Goal: Task Accomplishment & Management: Manage account settings

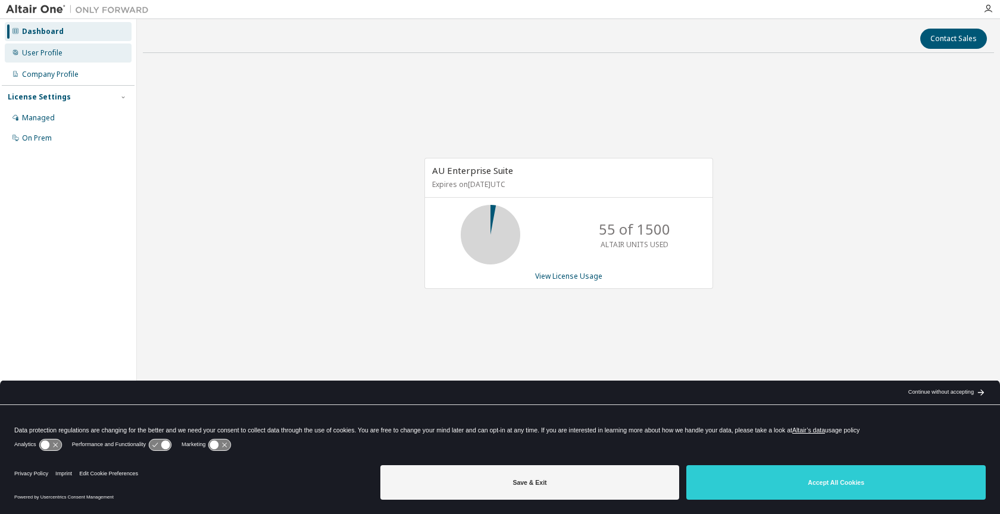
click at [33, 49] on div "User Profile" at bounding box center [42, 53] width 40 height 10
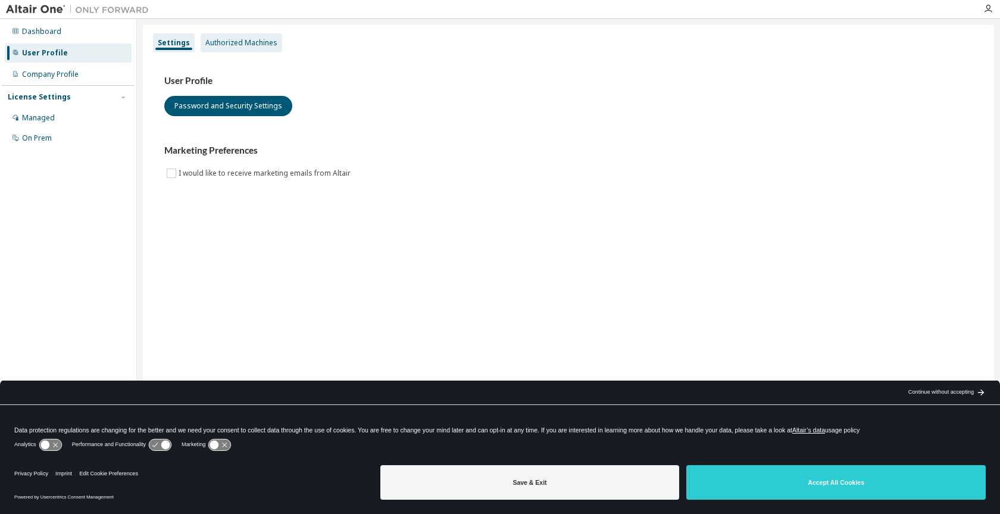
click at [258, 44] on div "Authorized Machines" at bounding box center [241, 43] width 72 height 10
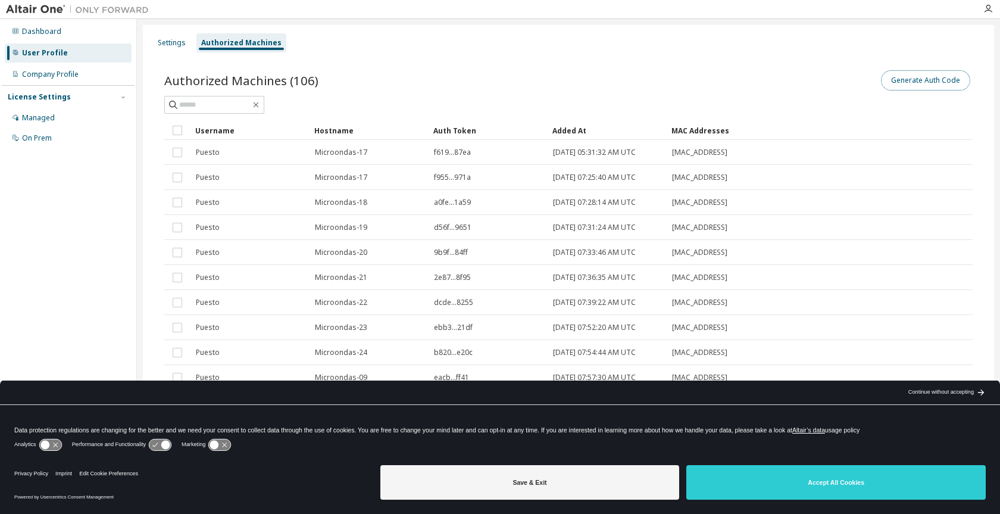
click at [937, 79] on button "Generate Auth Code" at bounding box center [925, 80] width 89 height 20
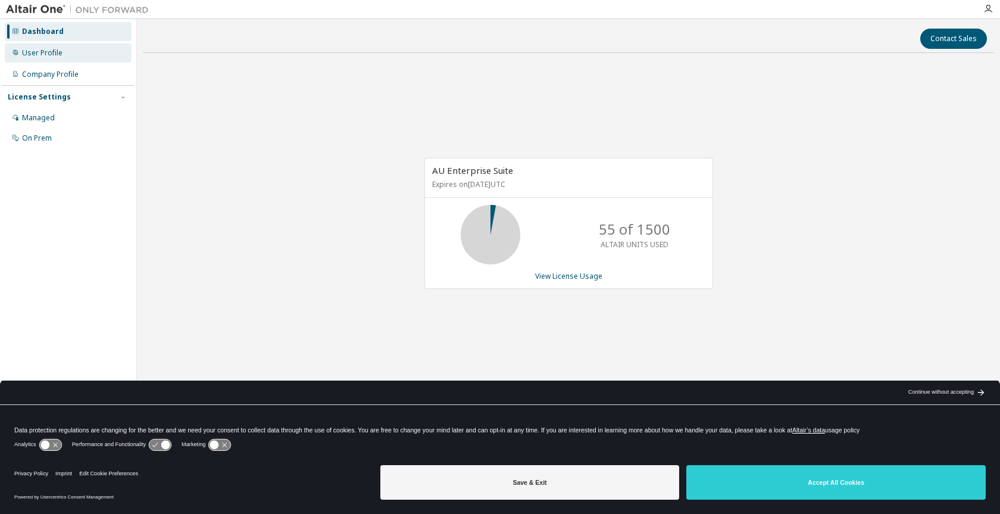
click at [32, 53] on div "User Profile" at bounding box center [42, 53] width 40 height 10
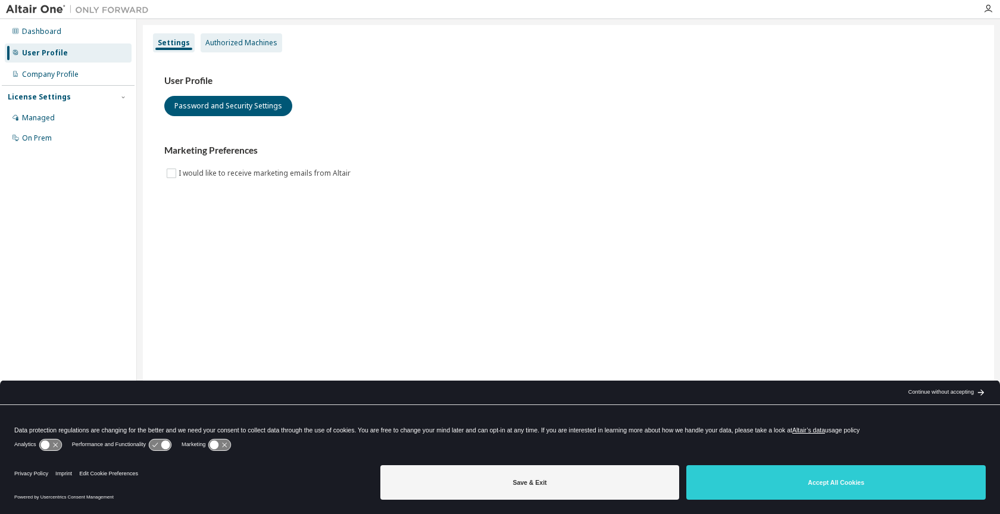
click at [211, 38] on div "Authorized Machines" at bounding box center [241, 43] width 72 height 10
